Goal: Task Accomplishment & Management: Manage account settings

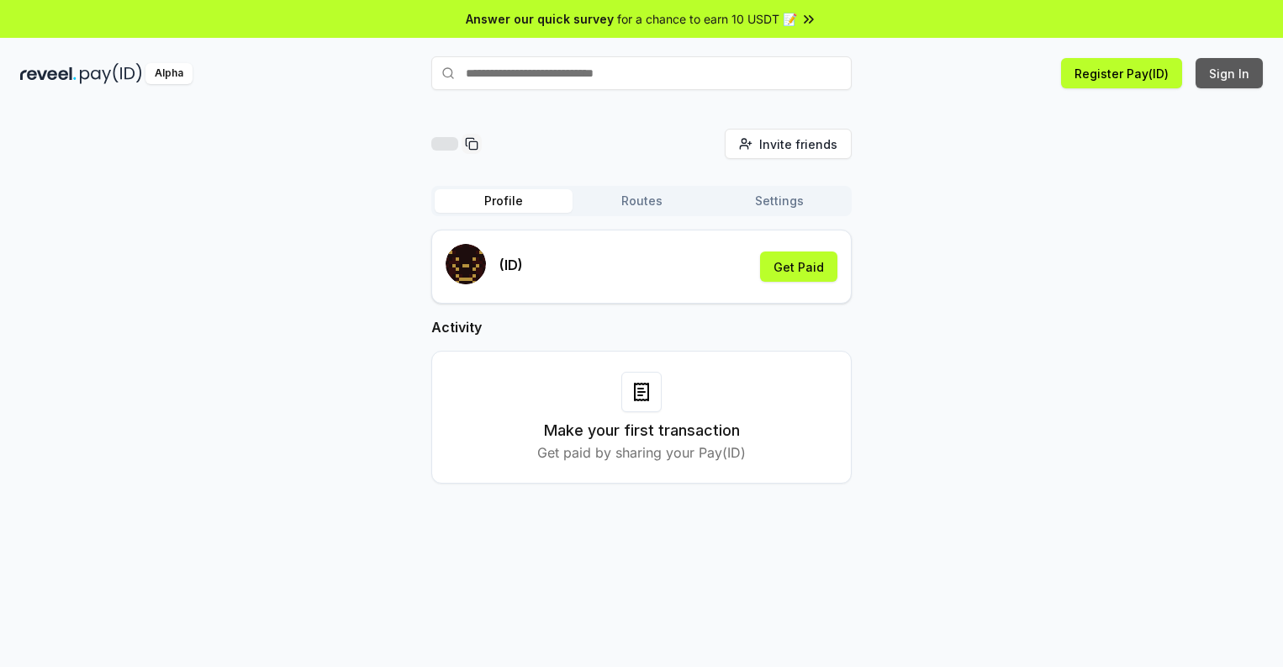
click at [1230, 73] on button "Sign In" at bounding box center [1229, 73] width 67 height 30
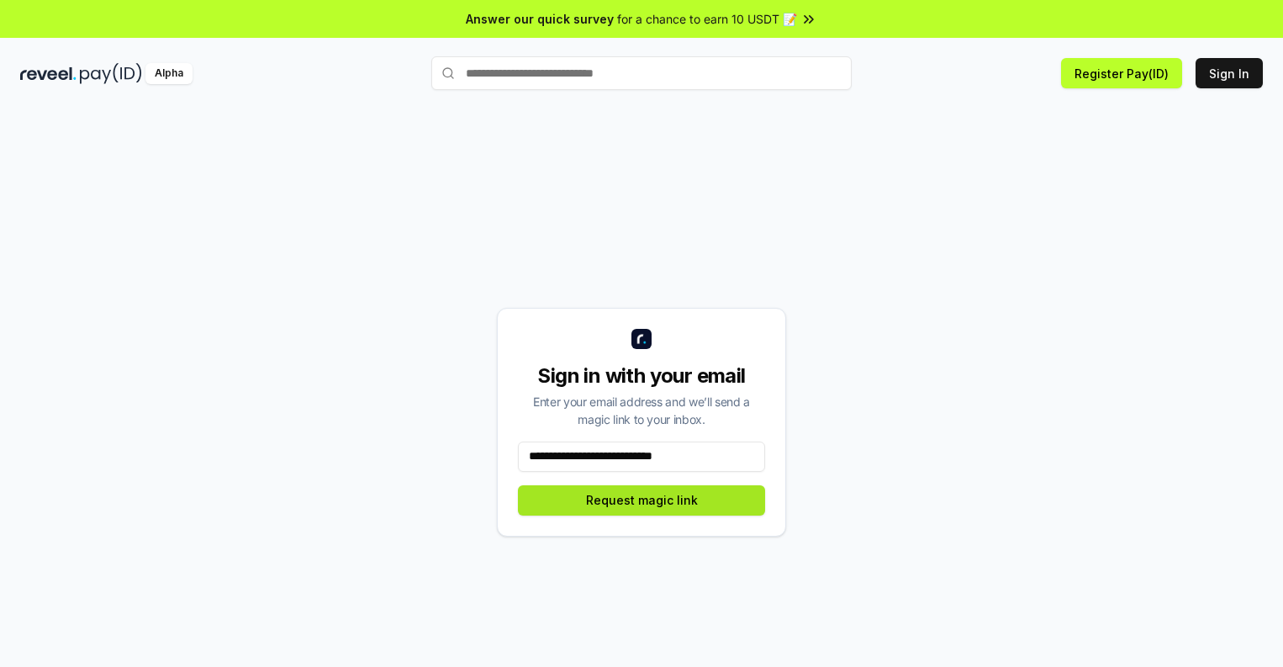
type input "**********"
click at [642, 500] on button "Request magic link" at bounding box center [641, 500] width 247 height 30
